Goal: Communication & Community: Participate in discussion

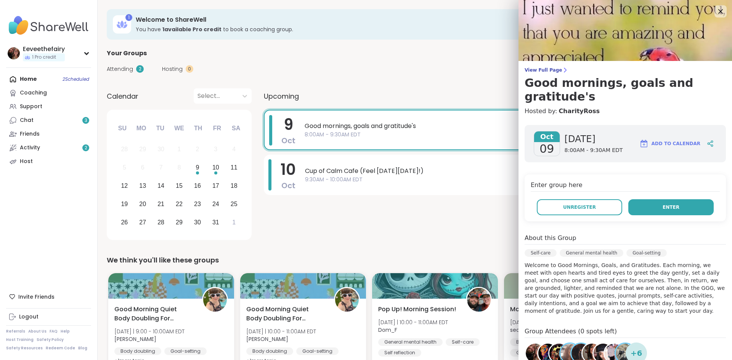
click at [687, 199] on button "Enter" at bounding box center [670, 207] width 85 height 16
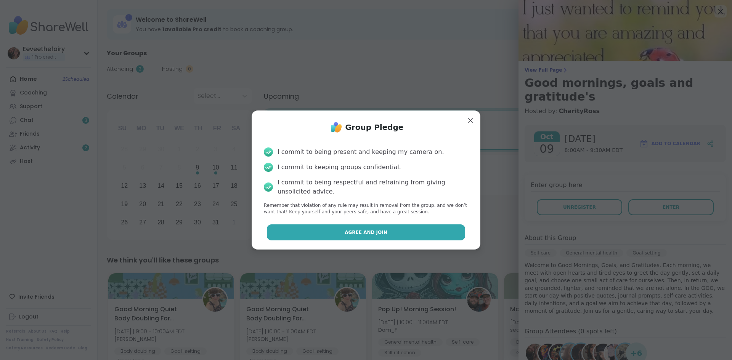
click at [395, 235] on button "Agree and Join" at bounding box center [366, 233] width 199 height 16
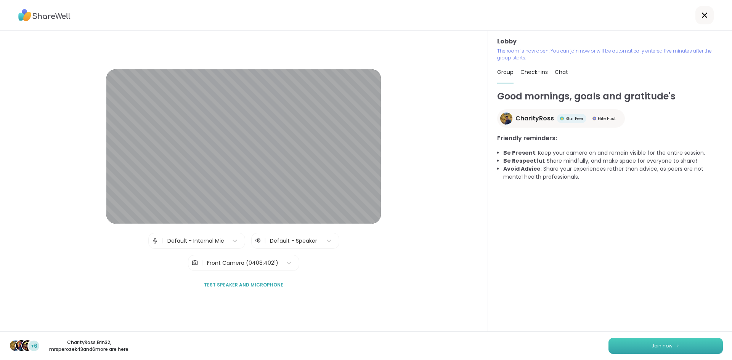
click at [641, 347] on button "Join now" at bounding box center [666, 346] width 114 height 16
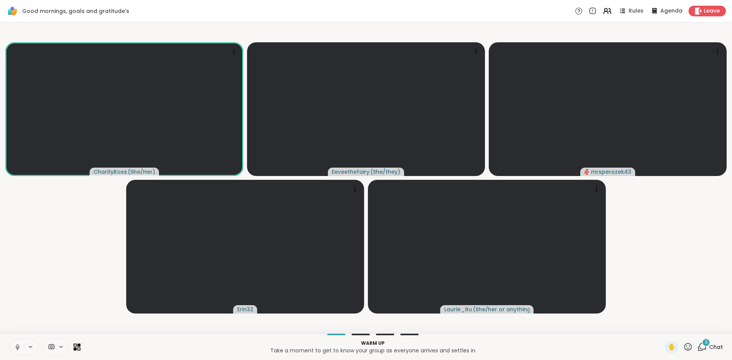
click at [17, 344] on icon at bounding box center [17, 347] width 7 height 7
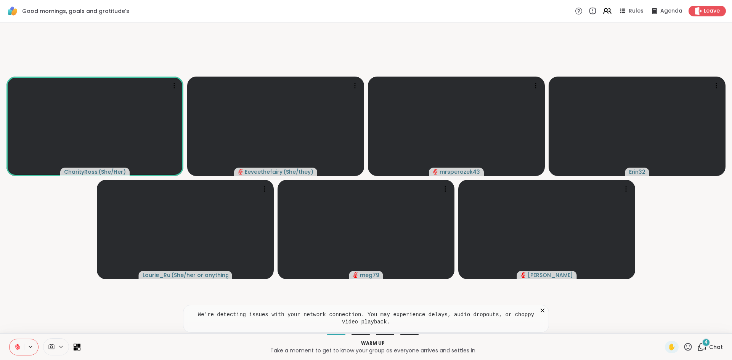
click at [707, 343] on span "4" at bounding box center [706, 342] width 3 height 6
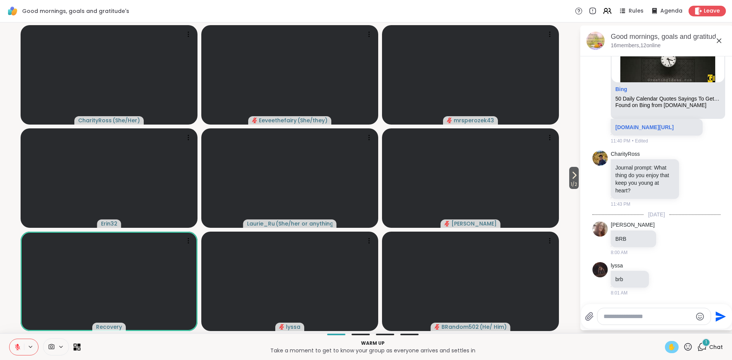
scroll to position [171, 0]
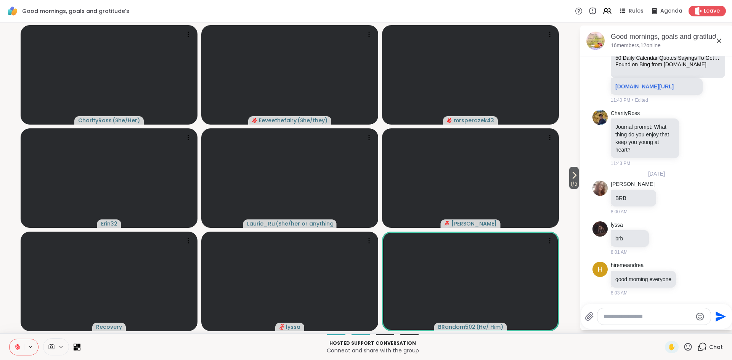
click at [17, 348] on icon at bounding box center [17, 347] width 7 height 7
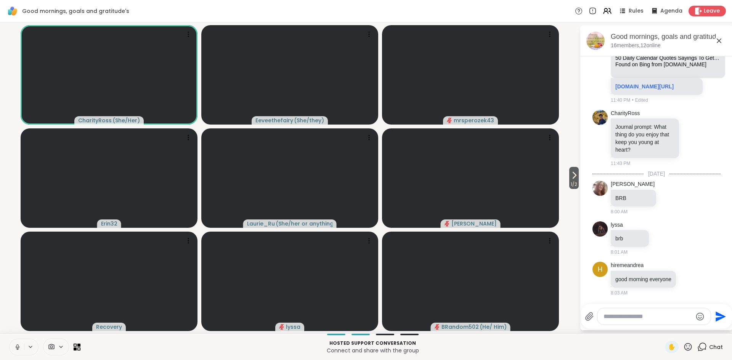
click at [17, 348] on icon at bounding box center [17, 347] width 7 height 7
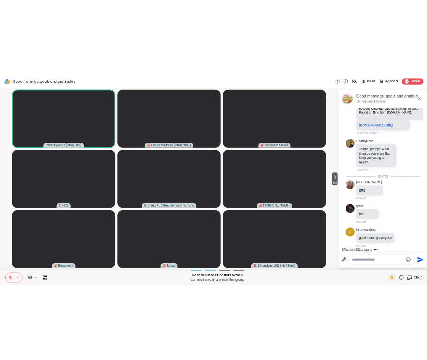
scroll to position [247, 0]
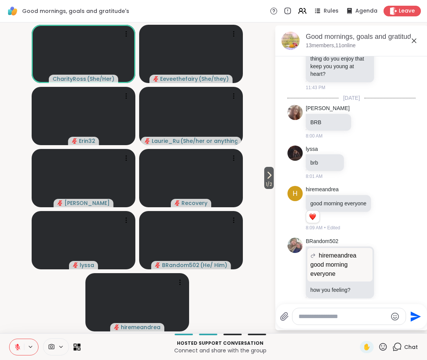
click at [18, 346] on icon at bounding box center [17, 345] width 2 height 3
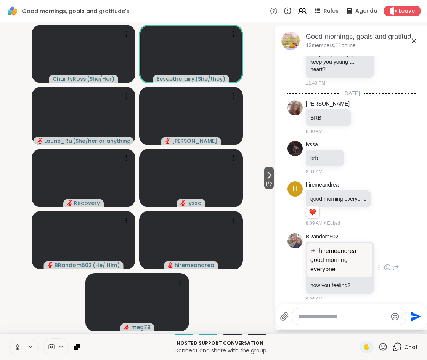
scroll to position [251, 0]
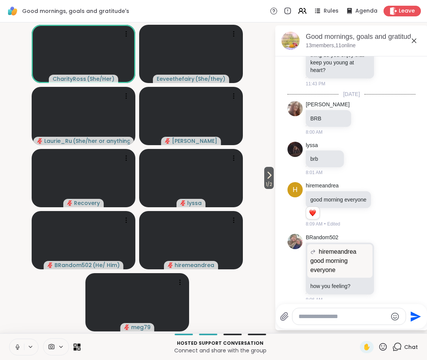
click at [19, 349] on icon at bounding box center [17, 347] width 7 height 7
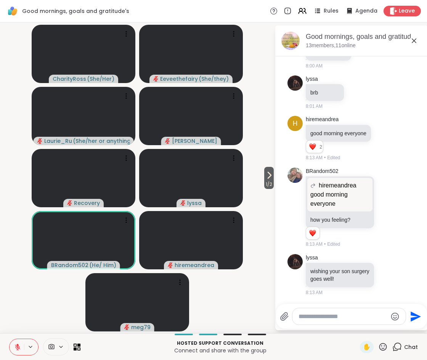
scroll to position [328, 0]
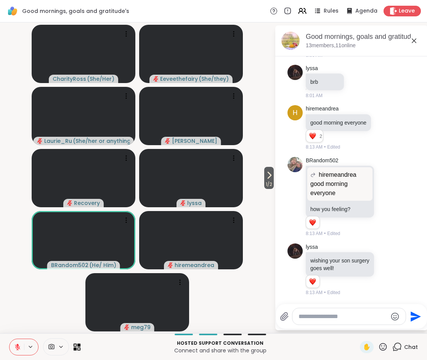
click at [339, 318] on textarea "Type your message" at bounding box center [343, 317] width 89 height 8
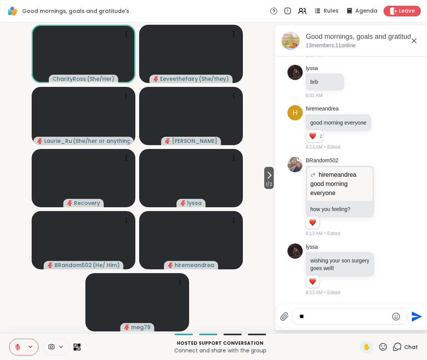
type textarea "*"
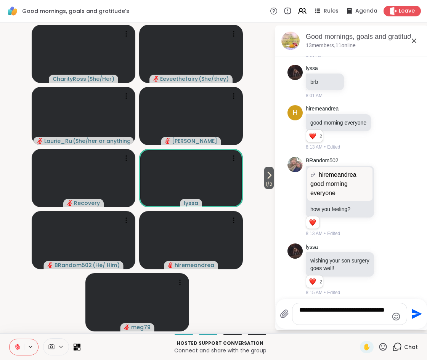
type textarea "**********"
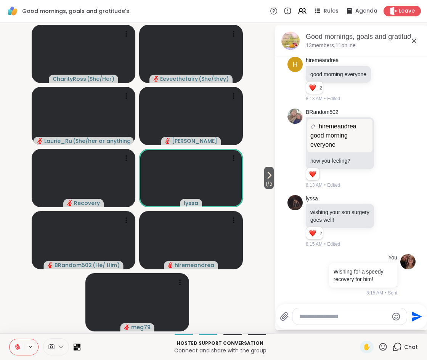
scroll to position [452, 0]
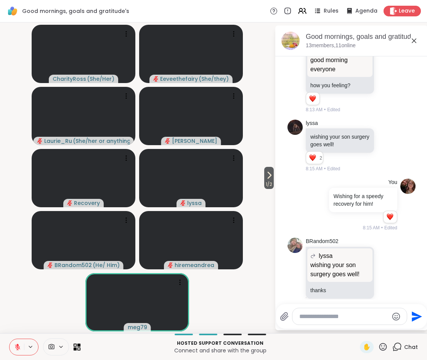
click at [238, 315] on video-player-container "1 / 2 CharityRoss ( She/Her ) Eeveethefairy ( She/they ) Laurie_Ru ( She/her or…" at bounding box center [137, 178] width 265 height 305
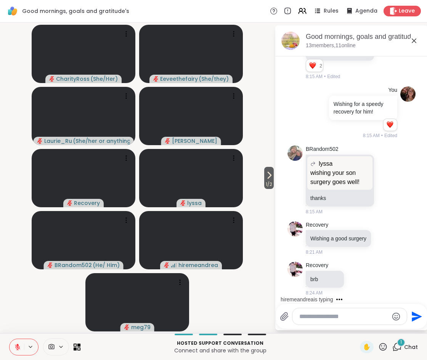
scroll to position [585, 0]
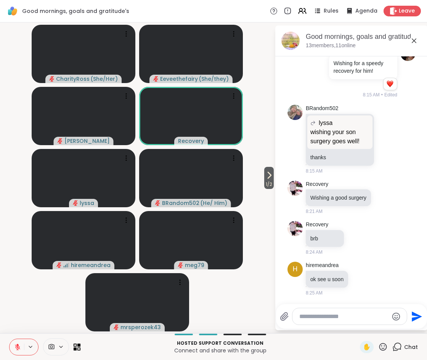
click at [20, 350] on button at bounding box center [17, 347] width 14 height 16
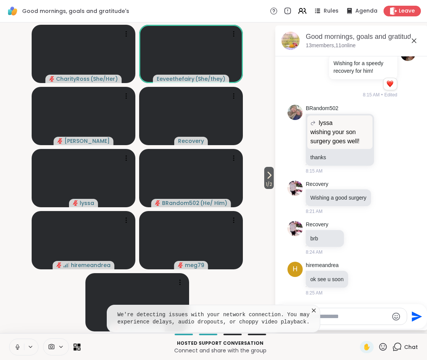
click at [314, 310] on icon at bounding box center [314, 311] width 8 height 8
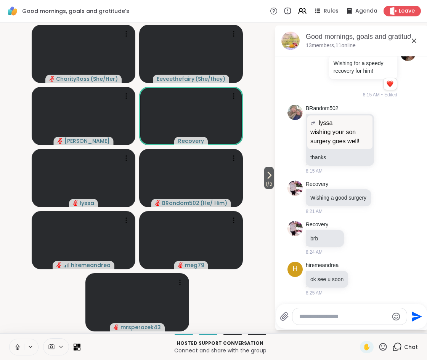
click at [15, 347] on icon at bounding box center [17, 347] width 7 height 7
click at [15, 347] on icon at bounding box center [17, 347] width 5 height 5
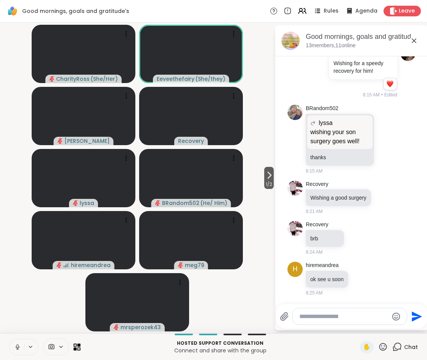
click at [18, 349] on icon at bounding box center [17, 347] width 7 height 7
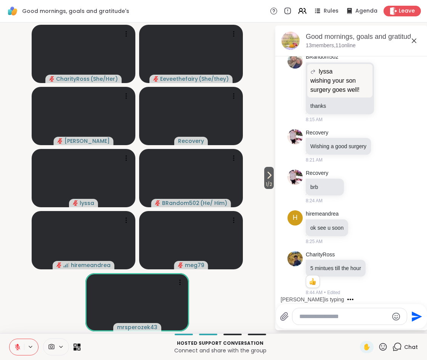
scroll to position [684, 0]
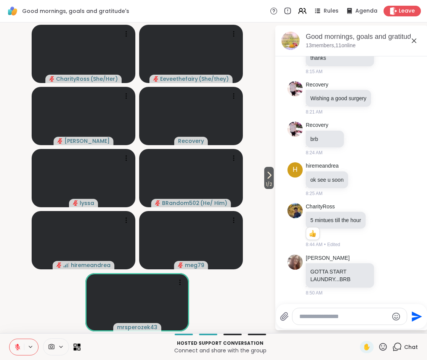
click at [327, 320] on textarea "Type your message" at bounding box center [343, 317] width 89 height 8
click at [371, 318] on textarea "**********" at bounding box center [343, 314] width 89 height 15
click at [324, 319] on textarea "**********" at bounding box center [343, 310] width 89 height 23
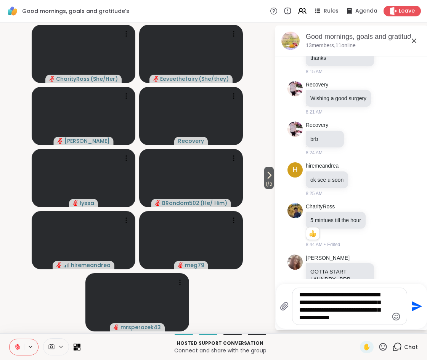
click at [340, 320] on textarea "**********" at bounding box center [343, 306] width 89 height 31
click at [358, 321] on textarea "**********" at bounding box center [343, 306] width 89 height 31
type textarea "**********"
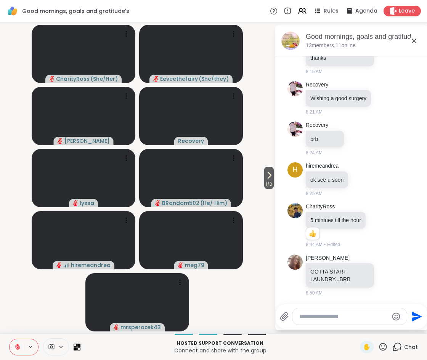
scroll to position [755, 0]
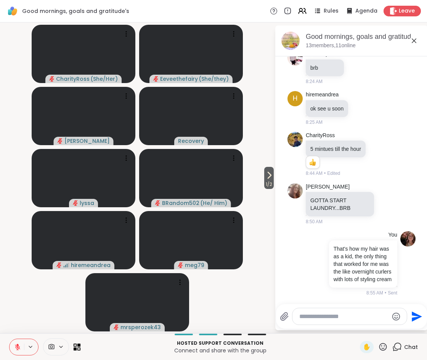
click at [241, 307] on video-player-container "1 / 2 CharityRoss ( She/Her ) Eeveethefairy ( She/they ) dodi Recovery lyssa BR…" at bounding box center [137, 178] width 265 height 305
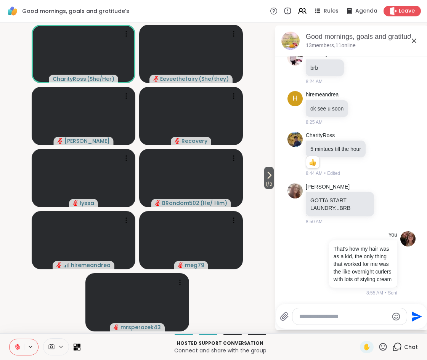
click at [16, 347] on icon at bounding box center [17, 347] width 5 height 5
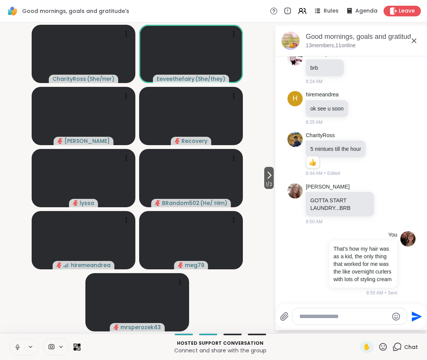
click at [18, 348] on icon at bounding box center [17, 347] width 7 height 7
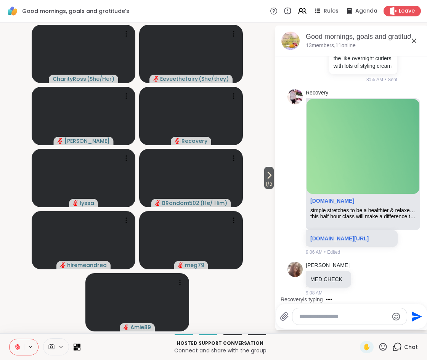
scroll to position [1025, 0]
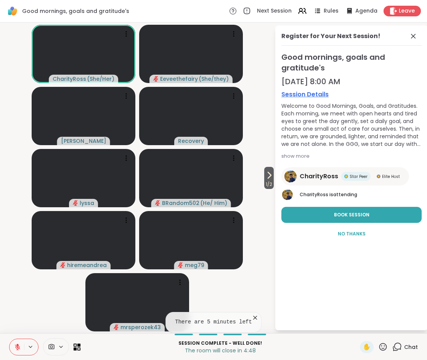
click at [409, 344] on span "Chat" at bounding box center [411, 348] width 14 height 8
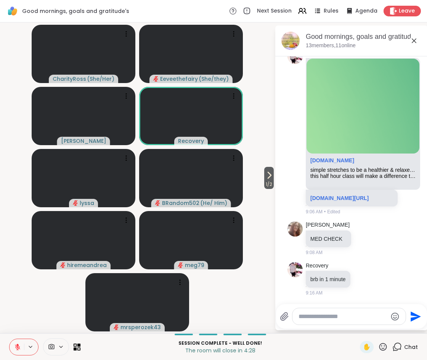
click at [327, 318] on textarea "Type your message" at bounding box center [343, 317] width 89 height 8
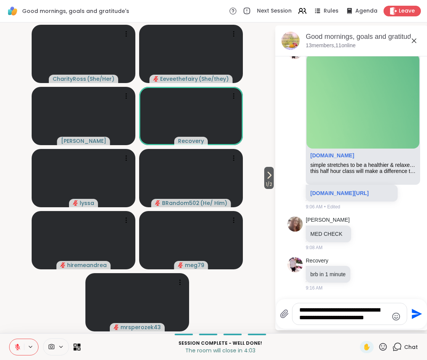
type textarea "**********"
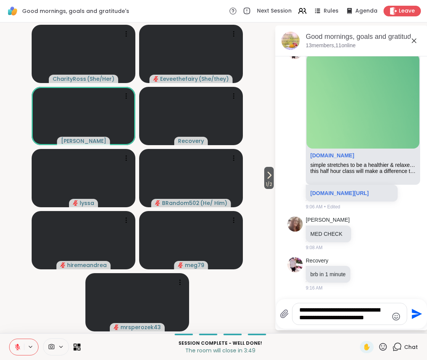
click at [416, 315] on icon "Send" at bounding box center [417, 314] width 10 height 10
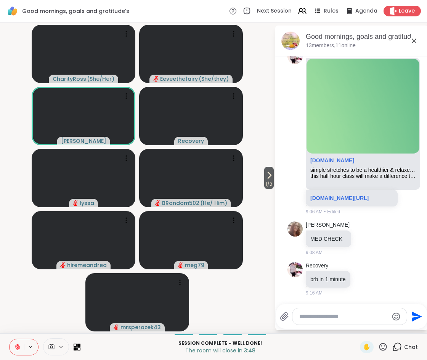
scroll to position [1081, 0]
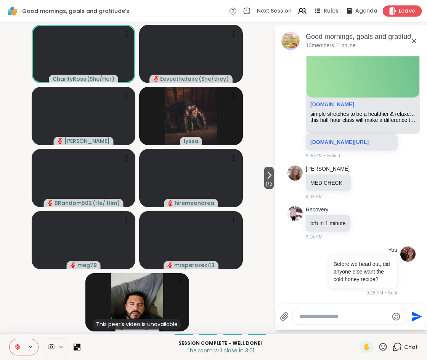
click at [394, 14] on icon at bounding box center [393, 11] width 7 height 8
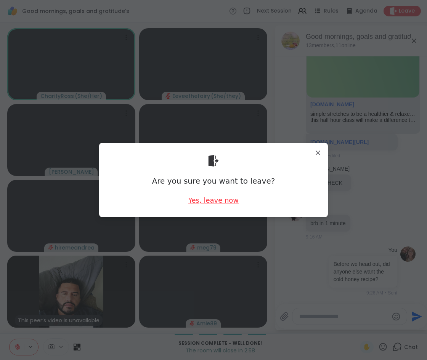
click at [222, 200] on div "Yes, leave now" at bounding box center [213, 201] width 50 height 10
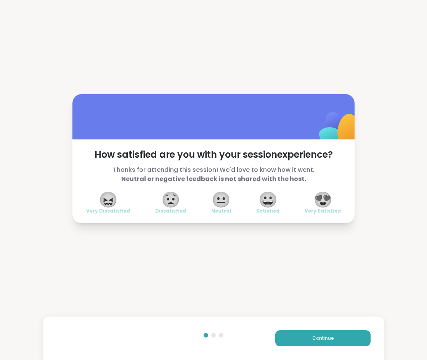
click at [328, 203] on span "😍" at bounding box center [322, 200] width 19 height 14
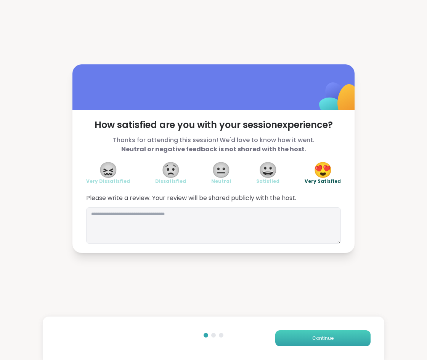
click at [327, 337] on span "Continue" at bounding box center [322, 338] width 21 height 7
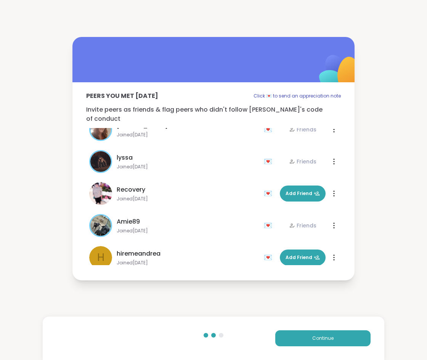
scroll to position [78, 0]
click at [296, 191] on span "Add Friend" at bounding box center [303, 194] width 34 height 7
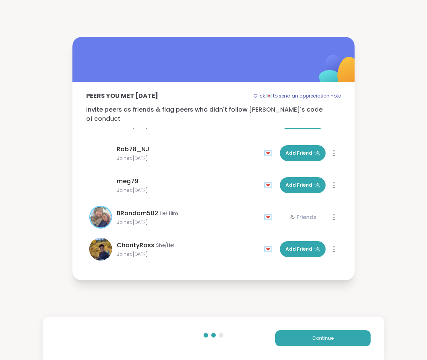
scroll to position [243, 0]
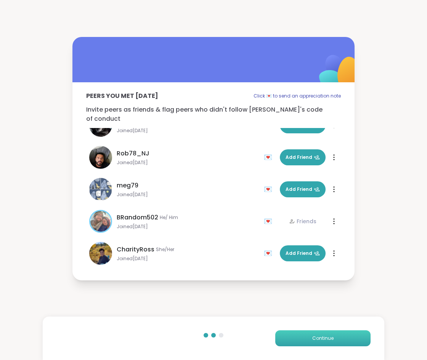
click at [333, 342] on button "Continue" at bounding box center [322, 339] width 95 height 16
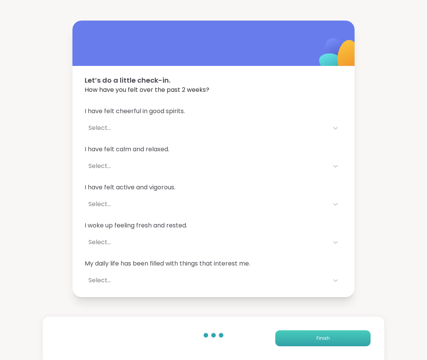
click at [334, 345] on button "Finish" at bounding box center [322, 339] width 95 height 16
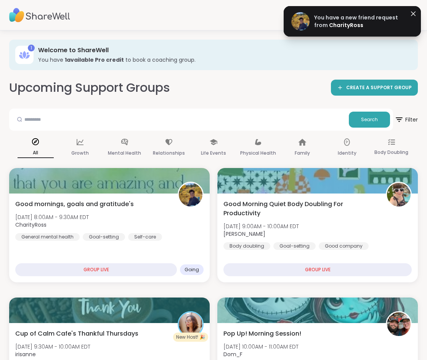
click at [344, 24] on span "CharityRoss" at bounding box center [346, 25] width 34 height 8
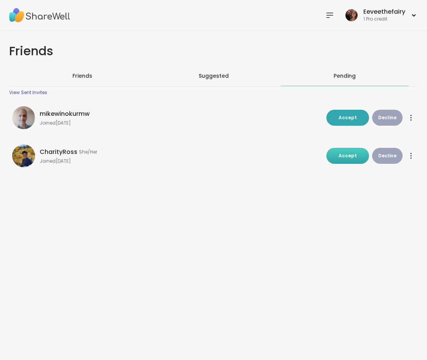
click at [357, 153] on span "Accept" at bounding box center [348, 156] width 18 height 6
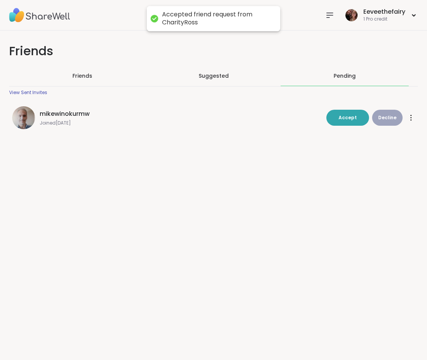
click at [84, 77] on span "Friends" at bounding box center [82, 76] width 20 height 8
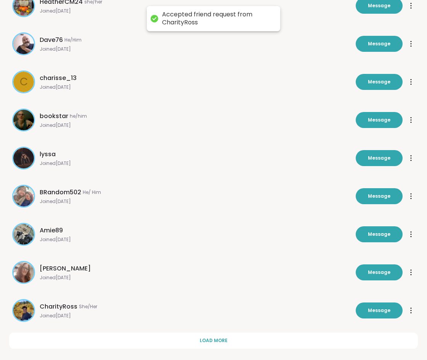
scroll to position [160, 0]
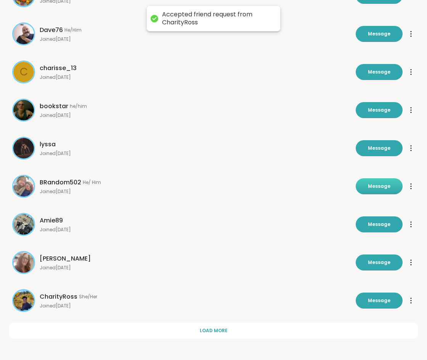
click at [382, 191] on button "Message" at bounding box center [379, 186] width 47 height 16
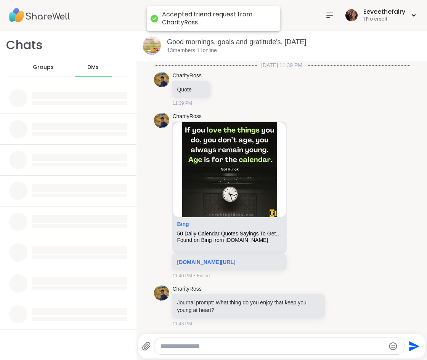
scroll to position [969, 0]
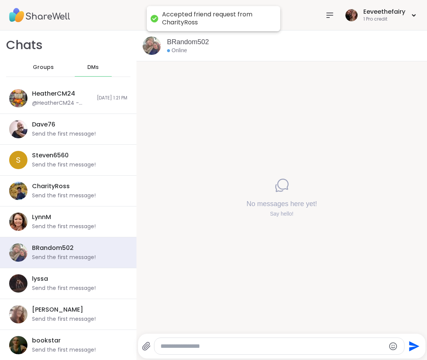
click at [194, 344] on textarea "Type your message" at bounding box center [273, 347] width 225 height 8
paste textarea "**********"
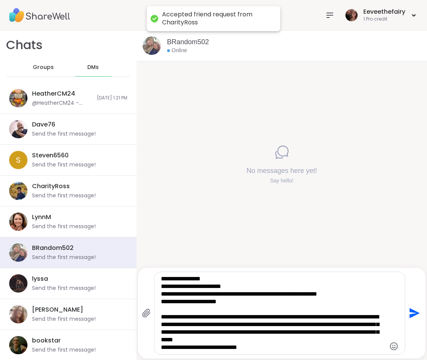
scroll to position [15, 0]
type textarea "**********"
click at [414, 311] on icon "Send" at bounding box center [415, 314] width 10 height 10
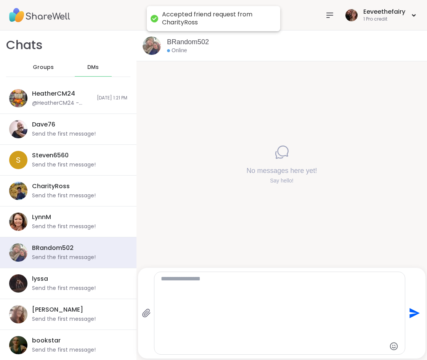
scroll to position [0, 0]
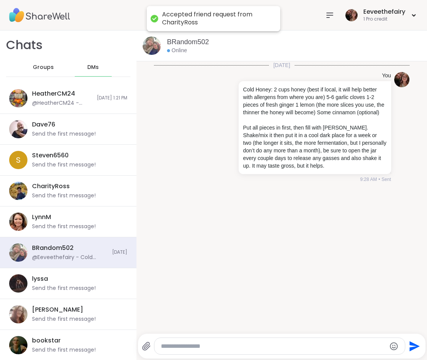
click at [92, 69] on span "DMs" at bounding box center [92, 68] width 11 height 8
click at [41, 66] on span "Groups" at bounding box center [43, 68] width 21 height 8
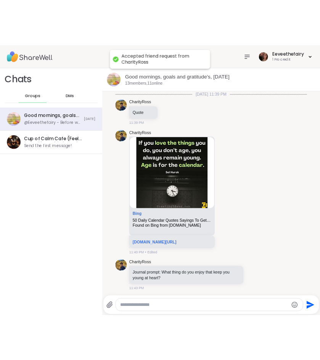
scroll to position [969, 0]
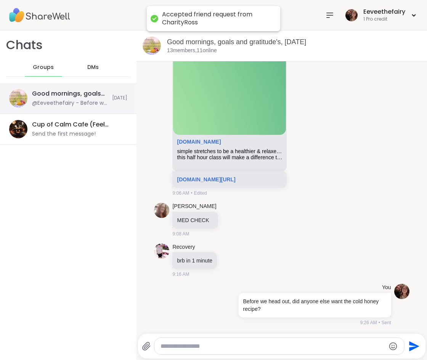
click at [100, 101] on div "@Eeveethefairy - Before we head out, did anyone else want the cold honey recipe?" at bounding box center [70, 104] width 76 height 8
click at [99, 70] on span "DMs" at bounding box center [92, 68] width 11 height 8
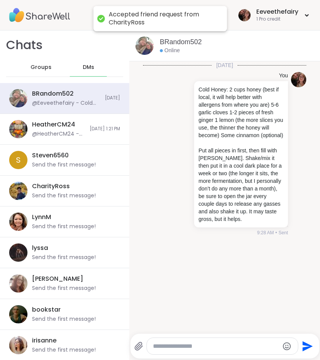
click at [82, 68] on div "DMs" at bounding box center [88, 67] width 37 height 18
click at [266, 14] on div "Eeveethefairy" at bounding box center [277, 12] width 42 height 8
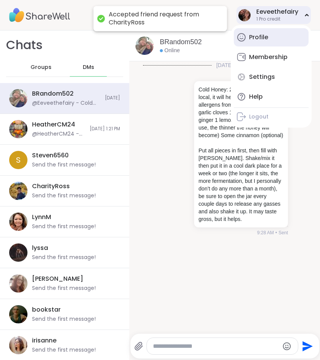
click at [256, 40] on div "Profile" at bounding box center [258, 37] width 19 height 8
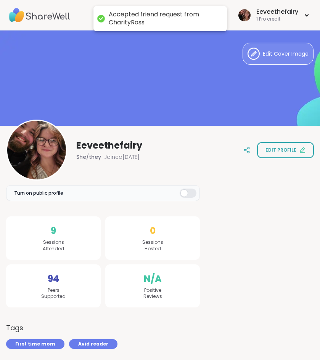
click at [172, 14] on div "Accepted friend request from CharityRoss" at bounding box center [164, 19] width 111 height 16
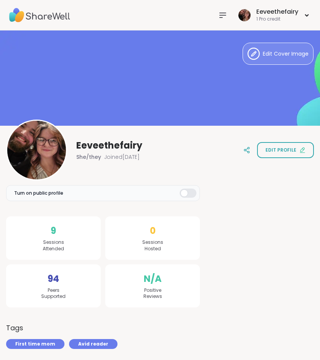
click at [224, 14] on icon at bounding box center [222, 15] width 9 height 9
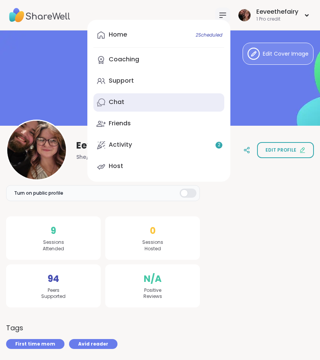
click at [142, 101] on link "Chat" at bounding box center [158, 102] width 131 height 18
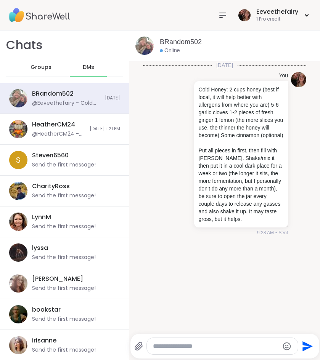
click at [223, 15] on icon at bounding box center [223, 15] width 6 height 5
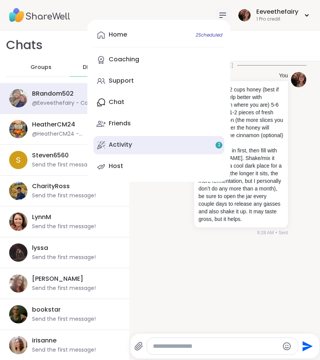
click at [149, 147] on link "Activity 2" at bounding box center [158, 145] width 131 height 18
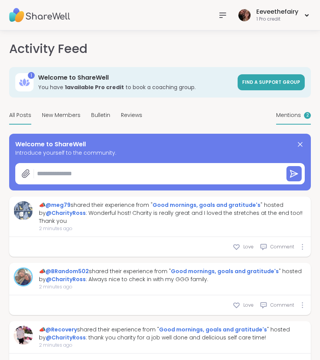
type textarea "*"
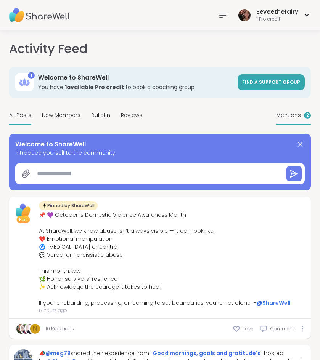
click at [292, 116] on span "Mentions" at bounding box center [288, 115] width 25 height 8
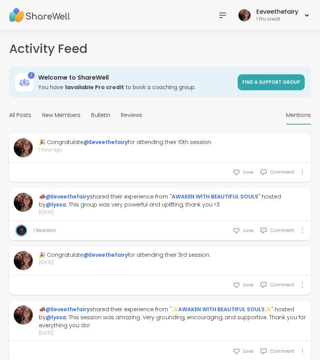
scroll to position [3, 0]
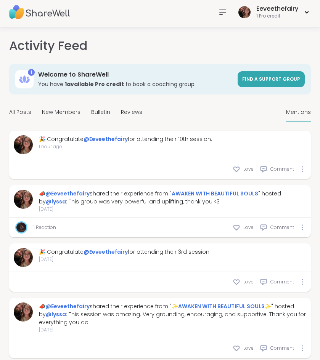
click at [22, 230] on img at bounding box center [21, 228] width 10 height 10
click at [37, 230] on link "1 Reaction" at bounding box center [45, 227] width 22 height 7
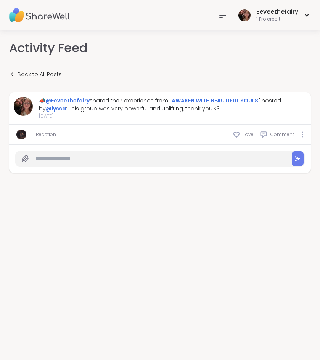
click at [22, 135] on img at bounding box center [21, 135] width 10 height 10
click at [49, 137] on link "1 Reaction" at bounding box center [45, 134] width 22 height 7
click at [224, 11] on icon at bounding box center [222, 15] width 9 height 9
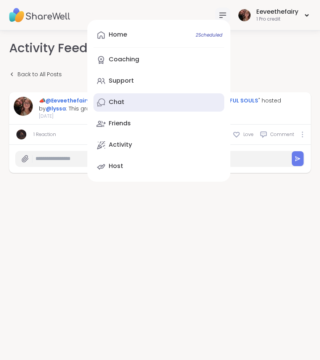
click at [133, 100] on link "Chat" at bounding box center [158, 102] width 131 height 18
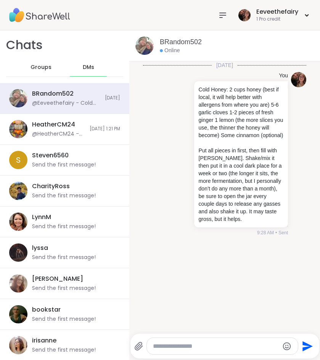
click at [220, 16] on icon at bounding box center [222, 15] width 9 height 9
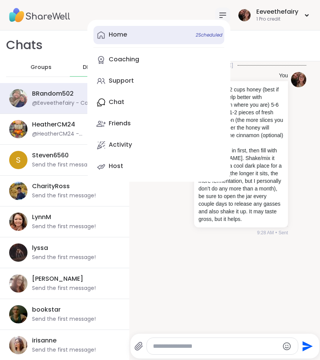
click at [130, 33] on link "Home 2 Scheduled" at bounding box center [158, 35] width 131 height 18
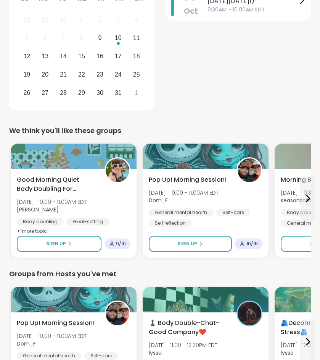
scroll to position [158, 0]
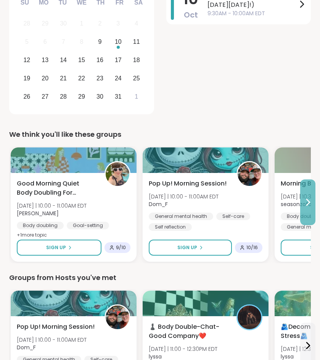
click at [310, 205] on icon at bounding box center [307, 202] width 9 height 9
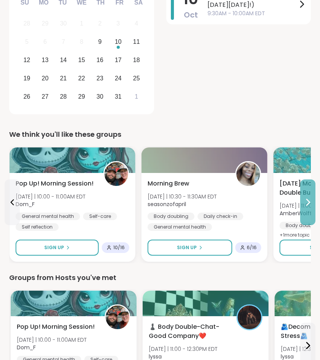
click at [310, 205] on icon at bounding box center [307, 202] width 9 height 9
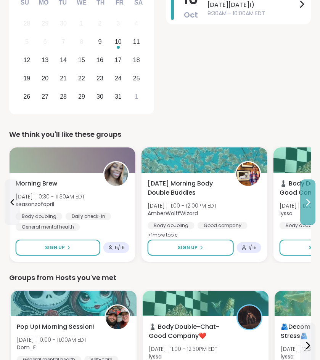
click at [310, 205] on icon at bounding box center [307, 202] width 9 height 9
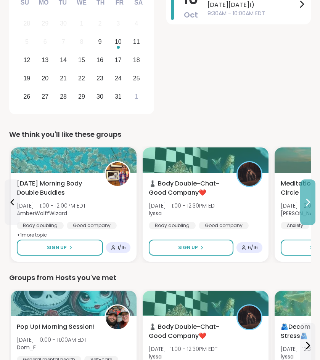
click at [310, 205] on icon at bounding box center [307, 202] width 9 height 9
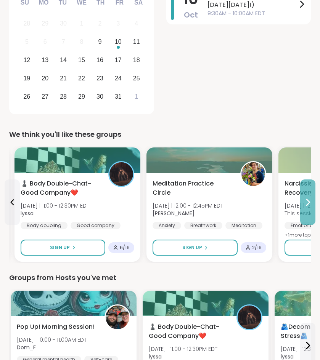
click at [310, 205] on icon at bounding box center [307, 202] width 9 height 9
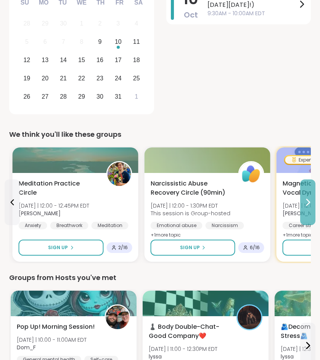
click at [310, 205] on icon at bounding box center [307, 202] width 9 height 9
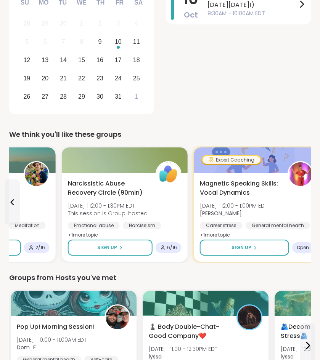
click at [310, 205] on div "Magnetic Speaking Skills: Vocal Dynamics Thu 10/9 | 12:00 - 1:00PM EDT Lisa_LaC…" at bounding box center [257, 217] width 126 height 89
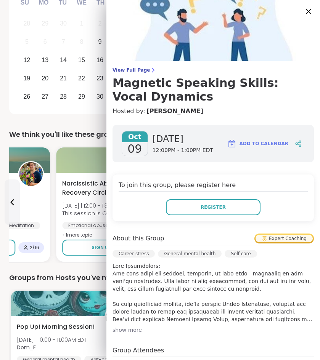
click at [312, 10] on icon at bounding box center [309, 11] width 10 height 10
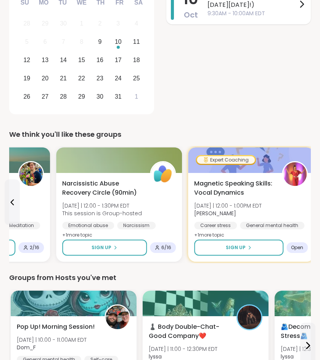
scroll to position [0, 0]
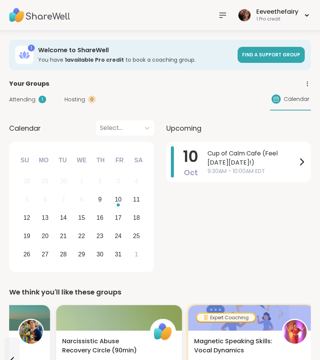
click at [221, 16] on icon at bounding box center [222, 15] width 9 height 9
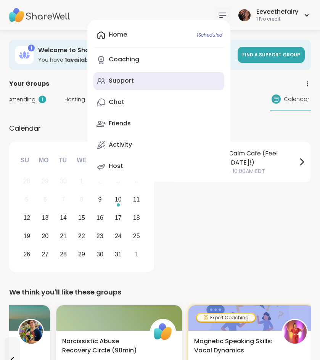
click at [133, 82] on div "Support" at bounding box center [121, 81] width 25 height 8
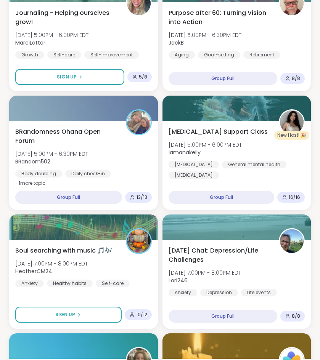
scroll to position [1742, 0]
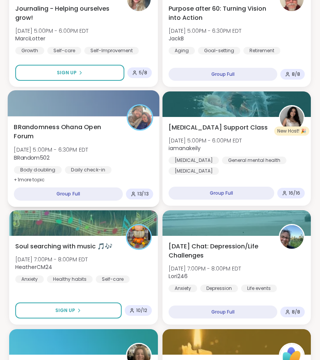
click at [59, 133] on span "BRandomness Ohana Open Forum" at bounding box center [66, 131] width 104 height 19
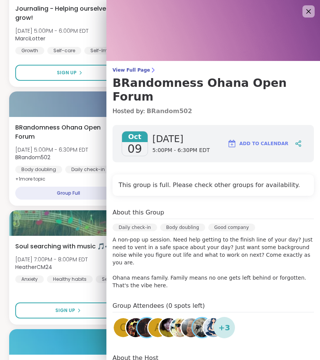
click at [159, 107] on link "BRandom502" at bounding box center [168, 111] width 45 height 9
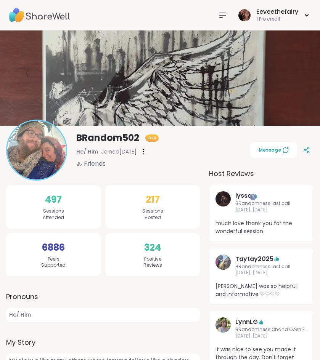
click at [220, 12] on icon at bounding box center [222, 15] width 9 height 9
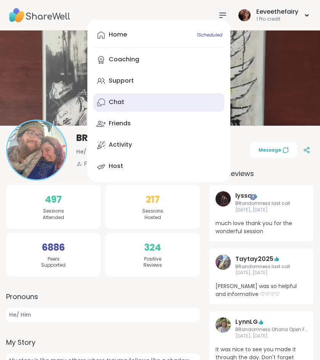
click at [129, 95] on link "Chat" at bounding box center [158, 102] width 131 height 18
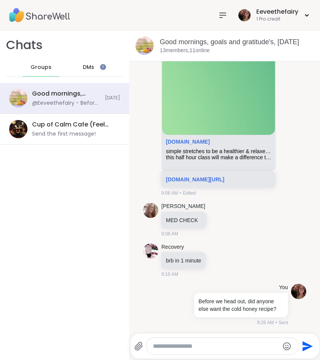
click at [90, 66] on span "DMs" at bounding box center [88, 68] width 11 height 8
